Goal: Task Accomplishment & Management: Use online tool/utility

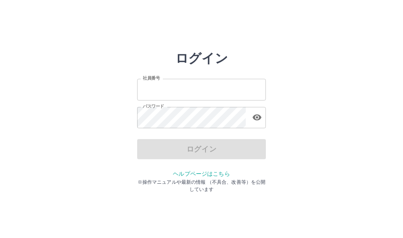
type input "*******"
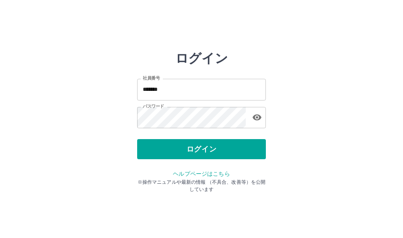
click at [204, 151] on div "ログイン" at bounding box center [201, 149] width 129 height 20
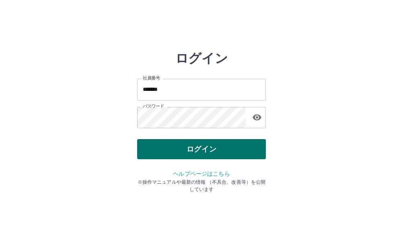
drag, startPoint x: 0, startPoint y: 0, endPoint x: 204, endPoint y: 151, distance: 254.1
click at [204, 151] on button "ログイン" at bounding box center [201, 149] width 129 height 20
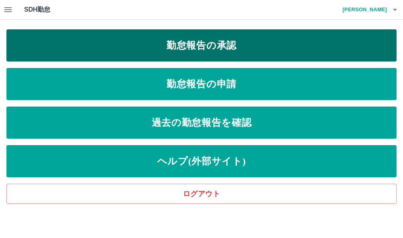
click at [187, 44] on link "勤怠報告の承認" at bounding box center [201, 45] width 390 height 32
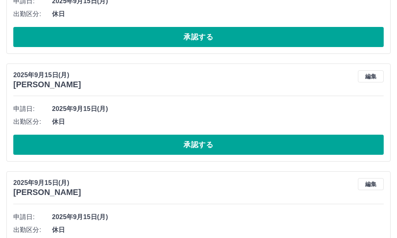
scroll to position [4670, 0]
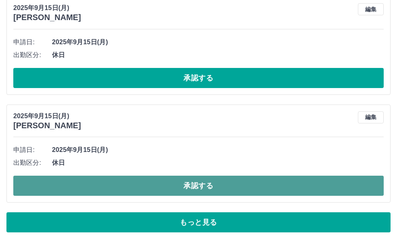
click at [190, 190] on button "承認する" at bounding box center [198, 186] width 370 height 20
click at [180, 186] on button "承認する" at bounding box center [198, 186] width 370 height 20
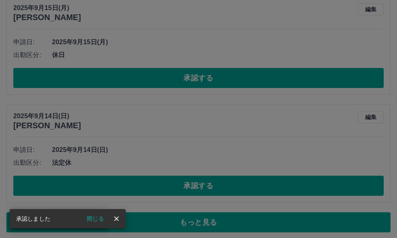
click at [191, 185] on div "承認権限がありません" at bounding box center [198, 119] width 397 height 238
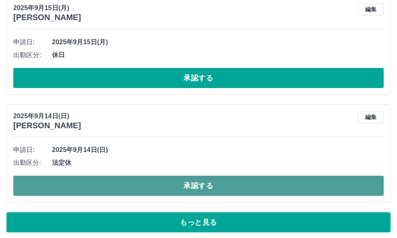
click at [195, 186] on button "承認する" at bounding box center [198, 186] width 370 height 20
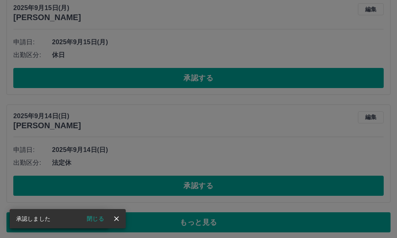
click at [197, 186] on div "承認権限がありません" at bounding box center [198, 119] width 397 height 238
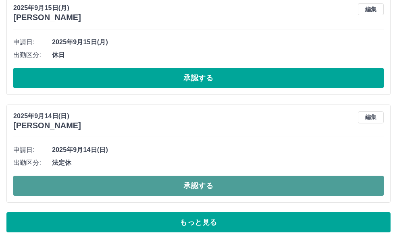
click at [196, 185] on button "承認する" at bounding box center [198, 186] width 370 height 20
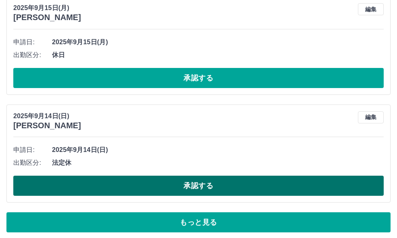
click at [192, 184] on button "承認する" at bounding box center [198, 186] width 370 height 20
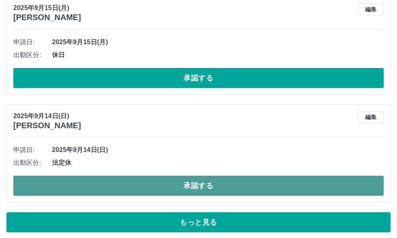
click at [175, 183] on button "承認する" at bounding box center [198, 186] width 370 height 20
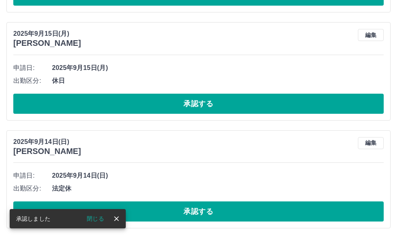
scroll to position [4645, 0]
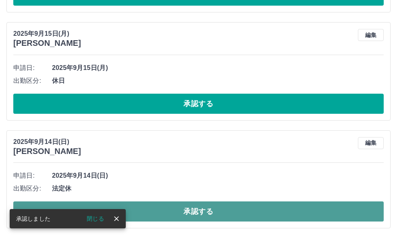
click at [198, 209] on button "承認する" at bounding box center [198, 212] width 370 height 20
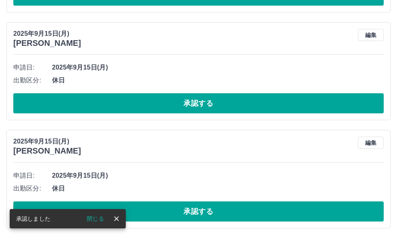
scroll to position [4537, 0]
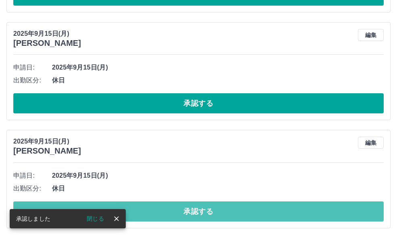
click at [198, 211] on button "承認する" at bounding box center [198, 212] width 370 height 20
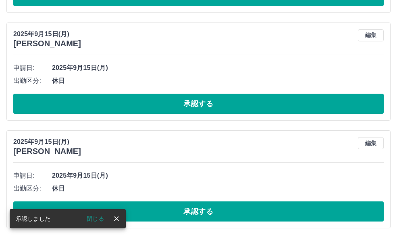
scroll to position [4428, 0]
click at [199, 211] on button "承認する" at bounding box center [198, 212] width 370 height 20
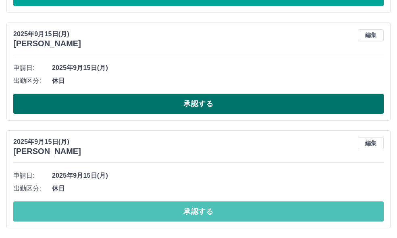
click at [199, 114] on button "承認する" at bounding box center [198, 104] width 370 height 20
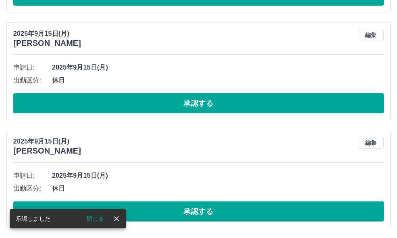
scroll to position [4213, 0]
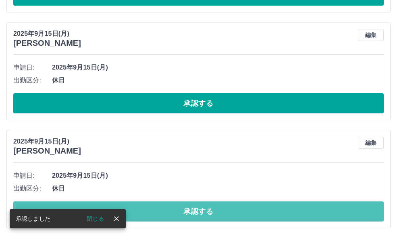
click at [192, 212] on button "承認する" at bounding box center [198, 212] width 370 height 20
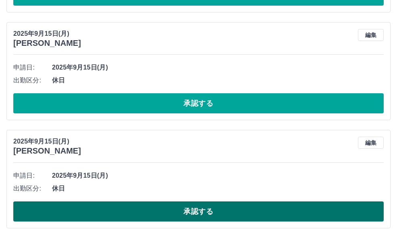
click at [198, 114] on button "承認する" at bounding box center [198, 103] width 370 height 20
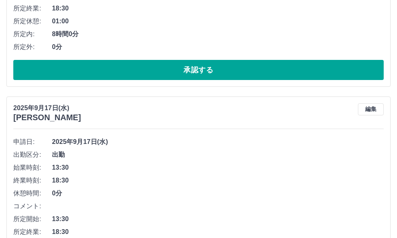
scroll to position [3997, 0]
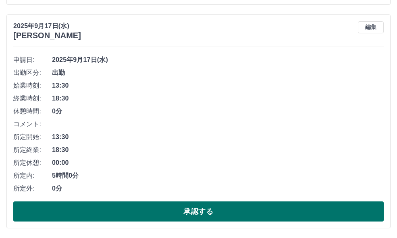
click at [168, 217] on button "承認する" at bounding box center [198, 212] width 370 height 20
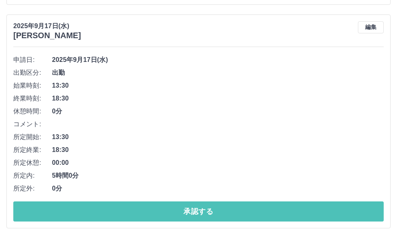
click at [176, 212] on button "承認する" at bounding box center [198, 212] width 370 height 20
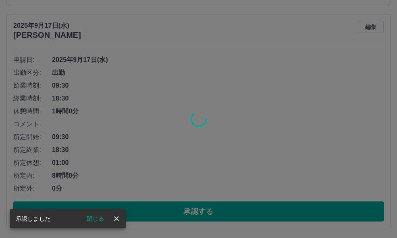
scroll to position [3773, 0]
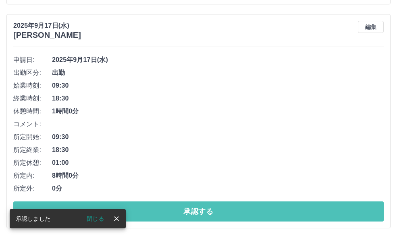
click at [176, 212] on button "承認する" at bounding box center [198, 212] width 370 height 20
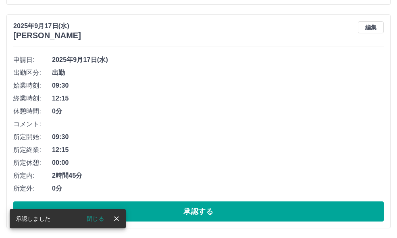
scroll to position [3548, 0]
click at [176, 211] on button "承認する" at bounding box center [198, 212] width 370 height 20
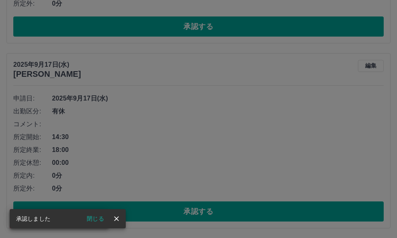
scroll to position [3325, 0]
click at [188, 214] on div "承認権限がありません" at bounding box center [198, 119] width 397 height 238
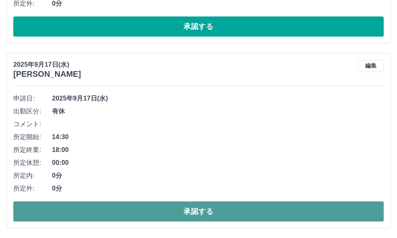
click at [198, 212] on button "承認する" at bounding box center [198, 212] width 370 height 20
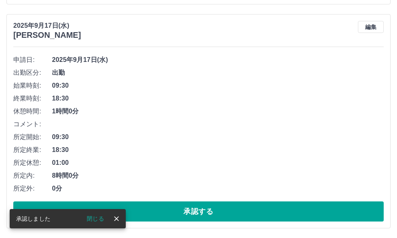
scroll to position [3139, 0]
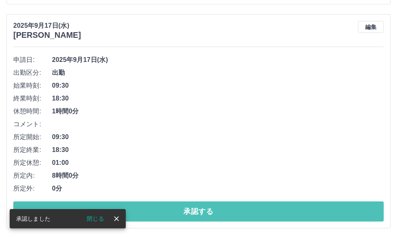
click at [199, 212] on button "承認する" at bounding box center [198, 212] width 370 height 20
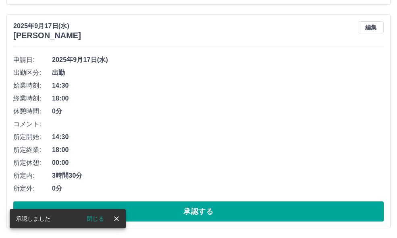
scroll to position [2915, 0]
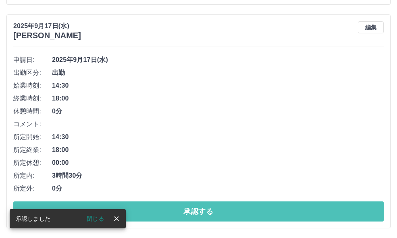
click at [199, 212] on button "承認する" at bounding box center [198, 212] width 370 height 20
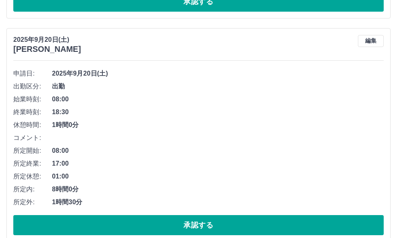
scroll to position [2691, 0]
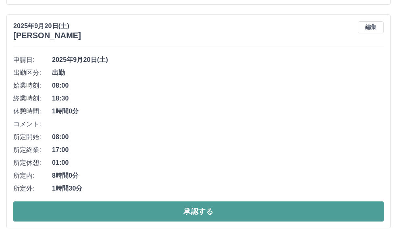
click at [200, 215] on button "承認する" at bounding box center [198, 212] width 370 height 20
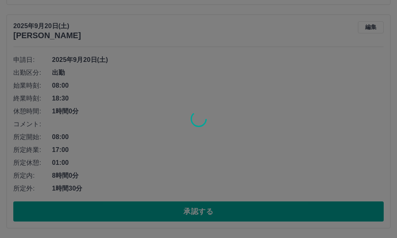
scroll to position [2468, 0]
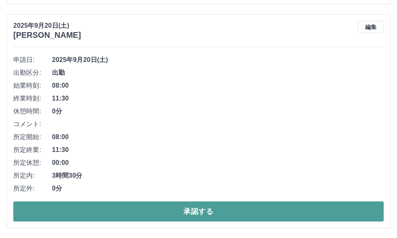
click at [202, 211] on button "承認する" at bounding box center [198, 212] width 370 height 20
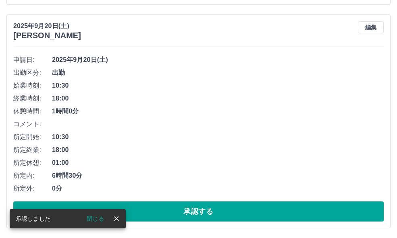
scroll to position [2243, 0]
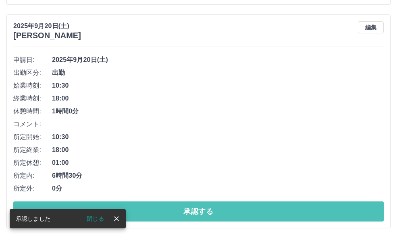
click at [202, 213] on button "承認する" at bounding box center [198, 212] width 370 height 20
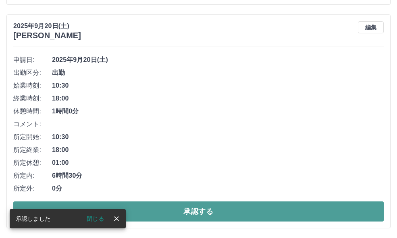
click at [202, 213] on button "承認する" at bounding box center [198, 212] width 370 height 20
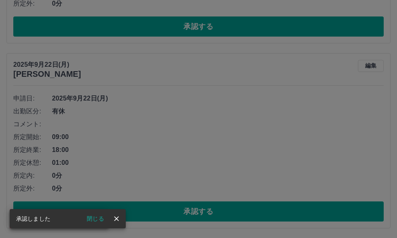
scroll to position [2020, 0]
click at [204, 212] on div "承認権限がありません" at bounding box center [198, 119] width 397 height 238
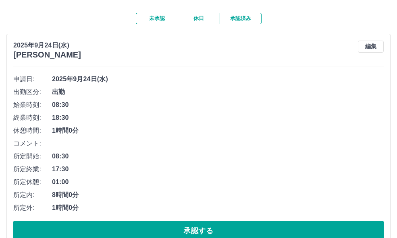
scroll to position [0, 0]
